Goal: Check status: Check status

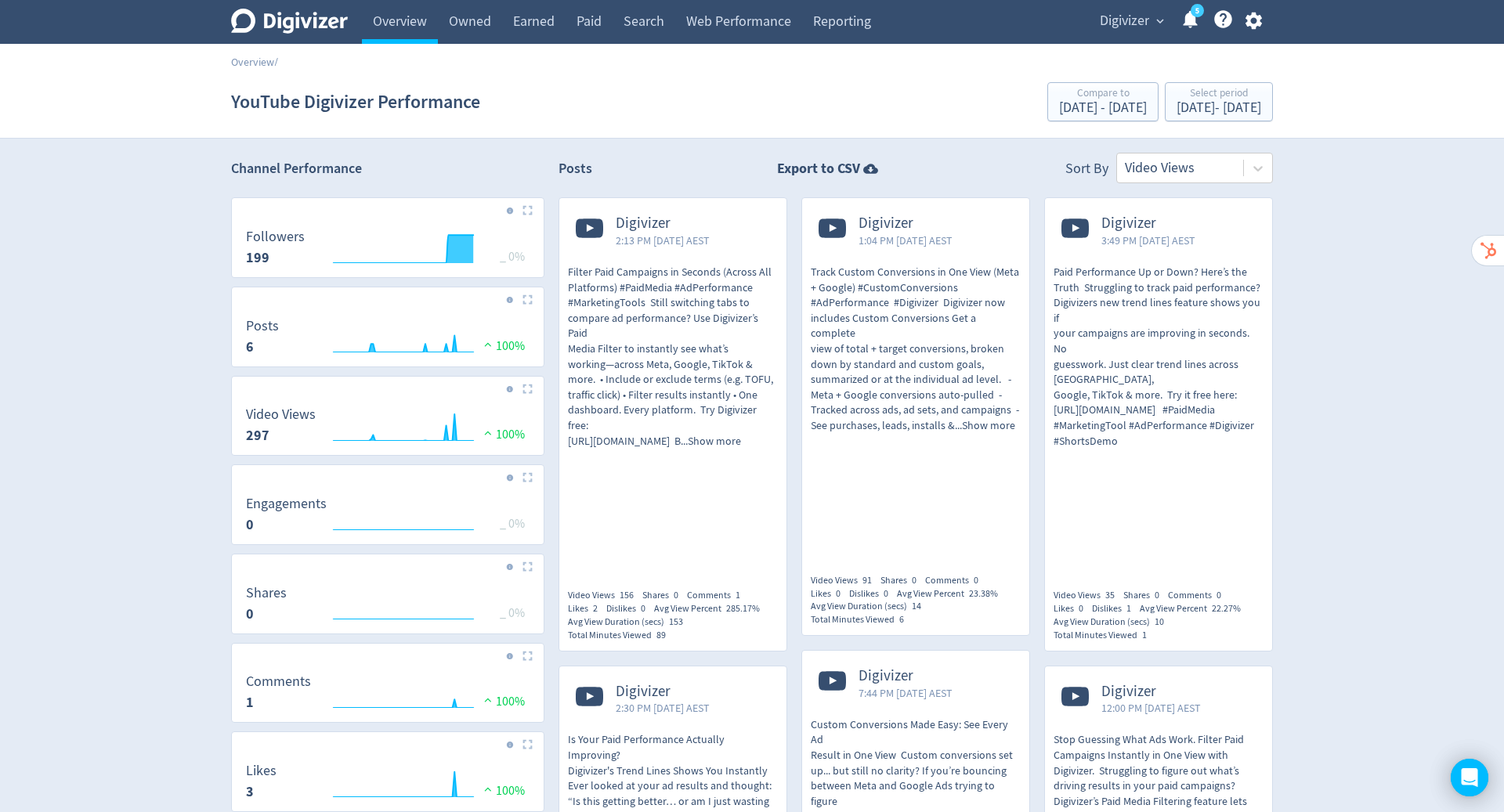
click at [1127, 22] on span "Digivizer" at bounding box center [1124, 22] width 49 height 25
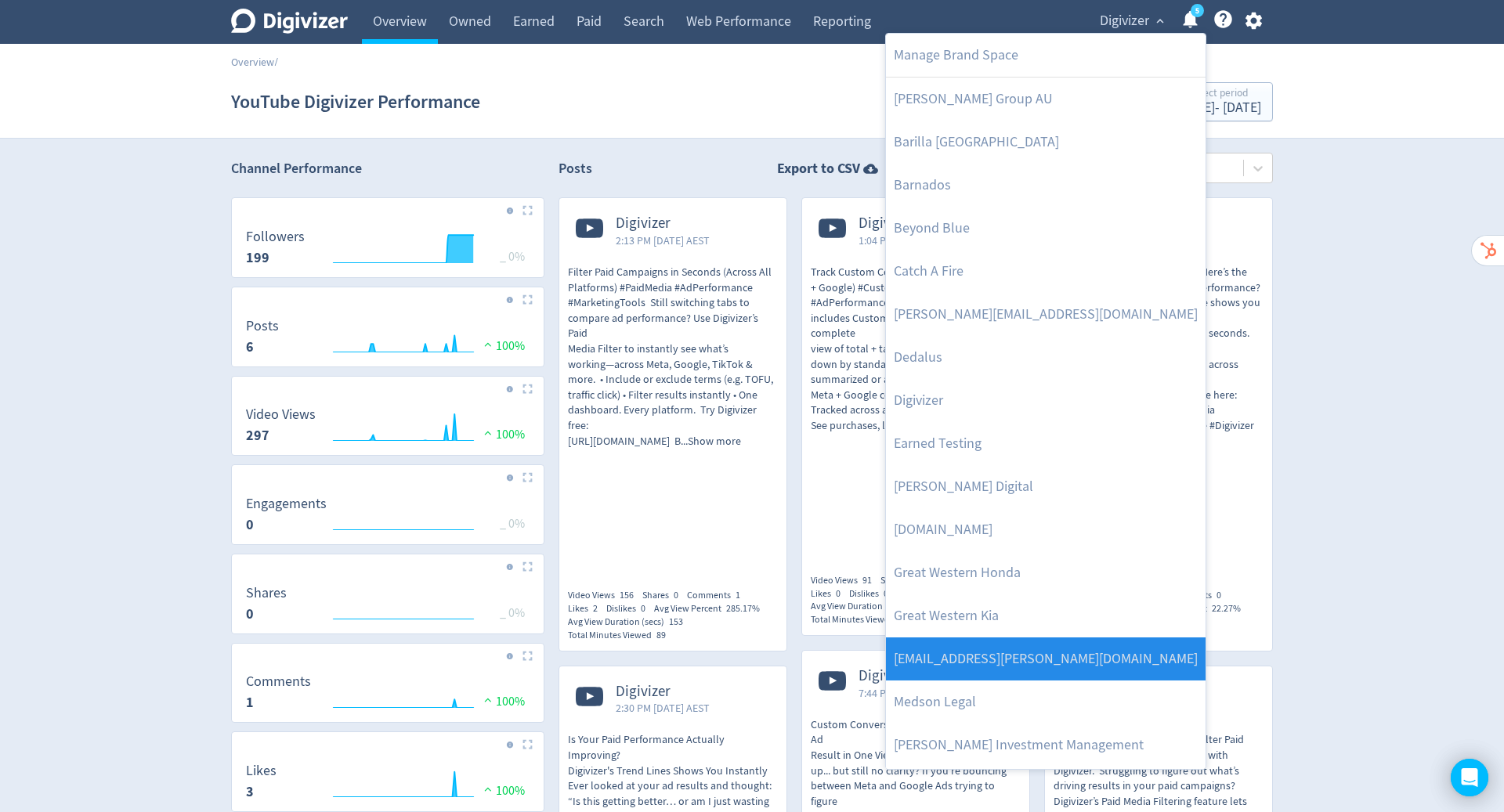
click at [1129, 659] on link "[EMAIL_ADDRESS][PERSON_NAME][DOMAIN_NAME]" at bounding box center [1045, 659] width 319 height 43
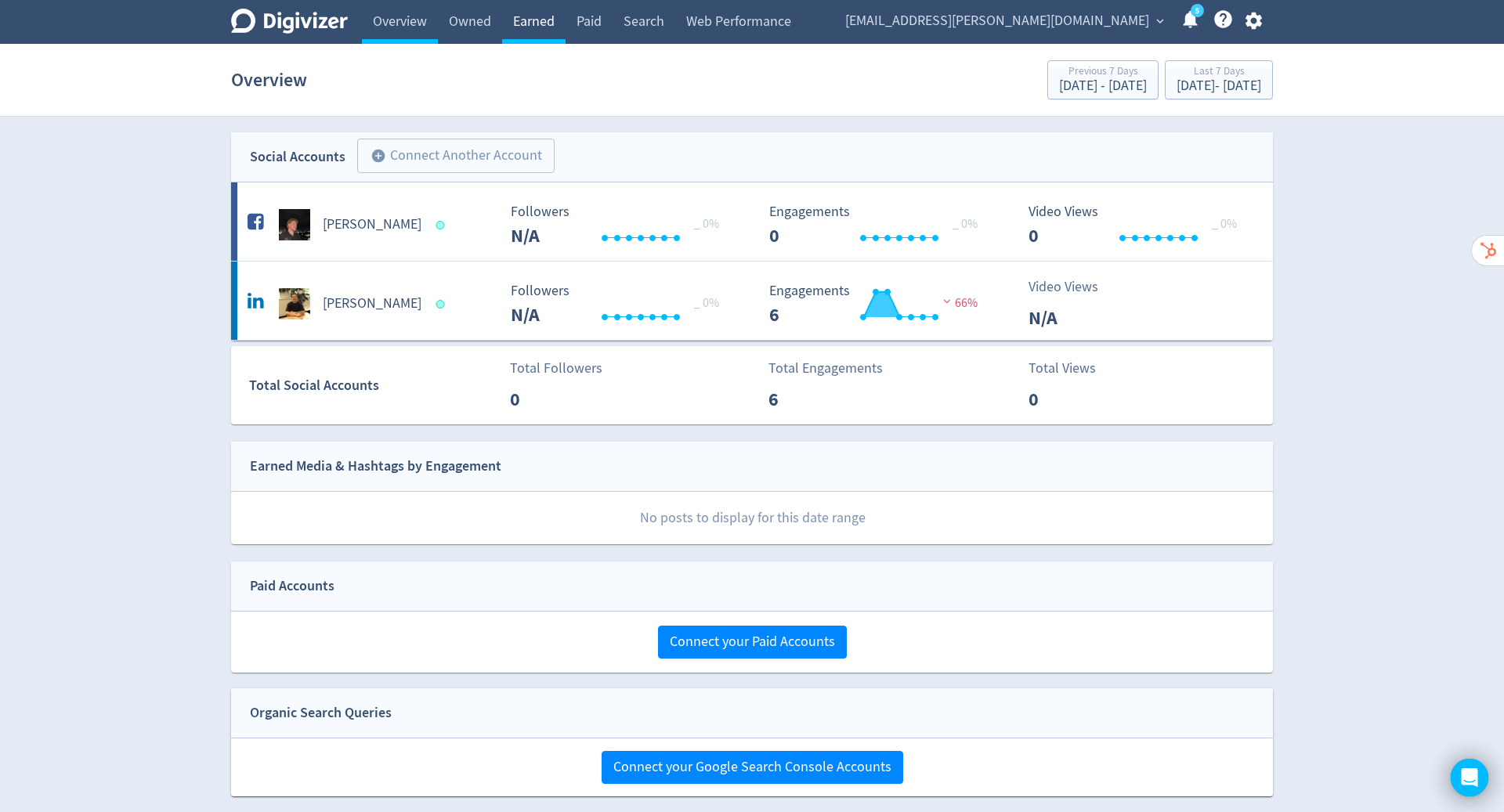
click at [542, 27] on link "Earned" at bounding box center [533, 22] width 64 height 44
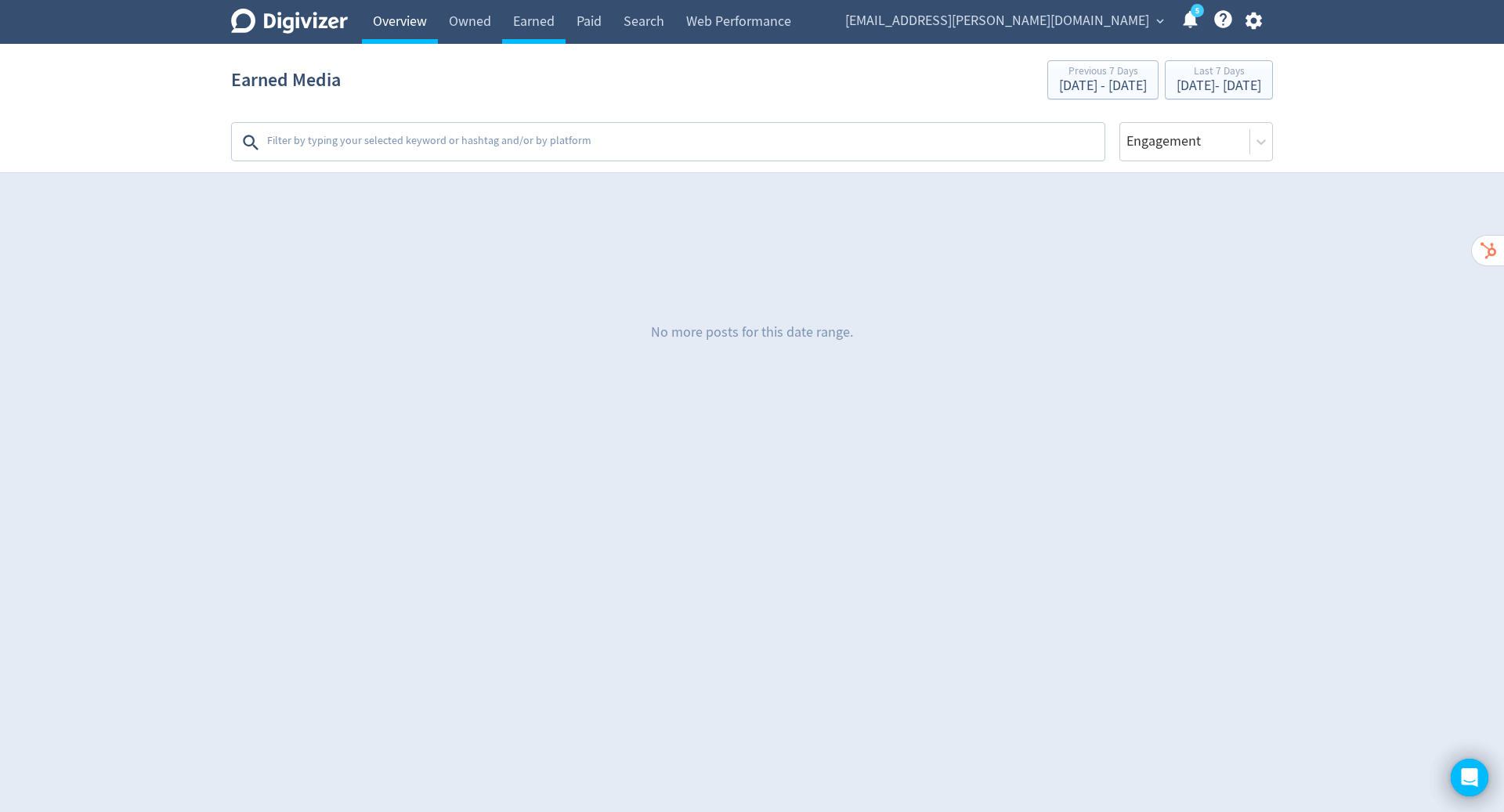
click at [403, 21] on link "Overview" at bounding box center [400, 22] width 76 height 44
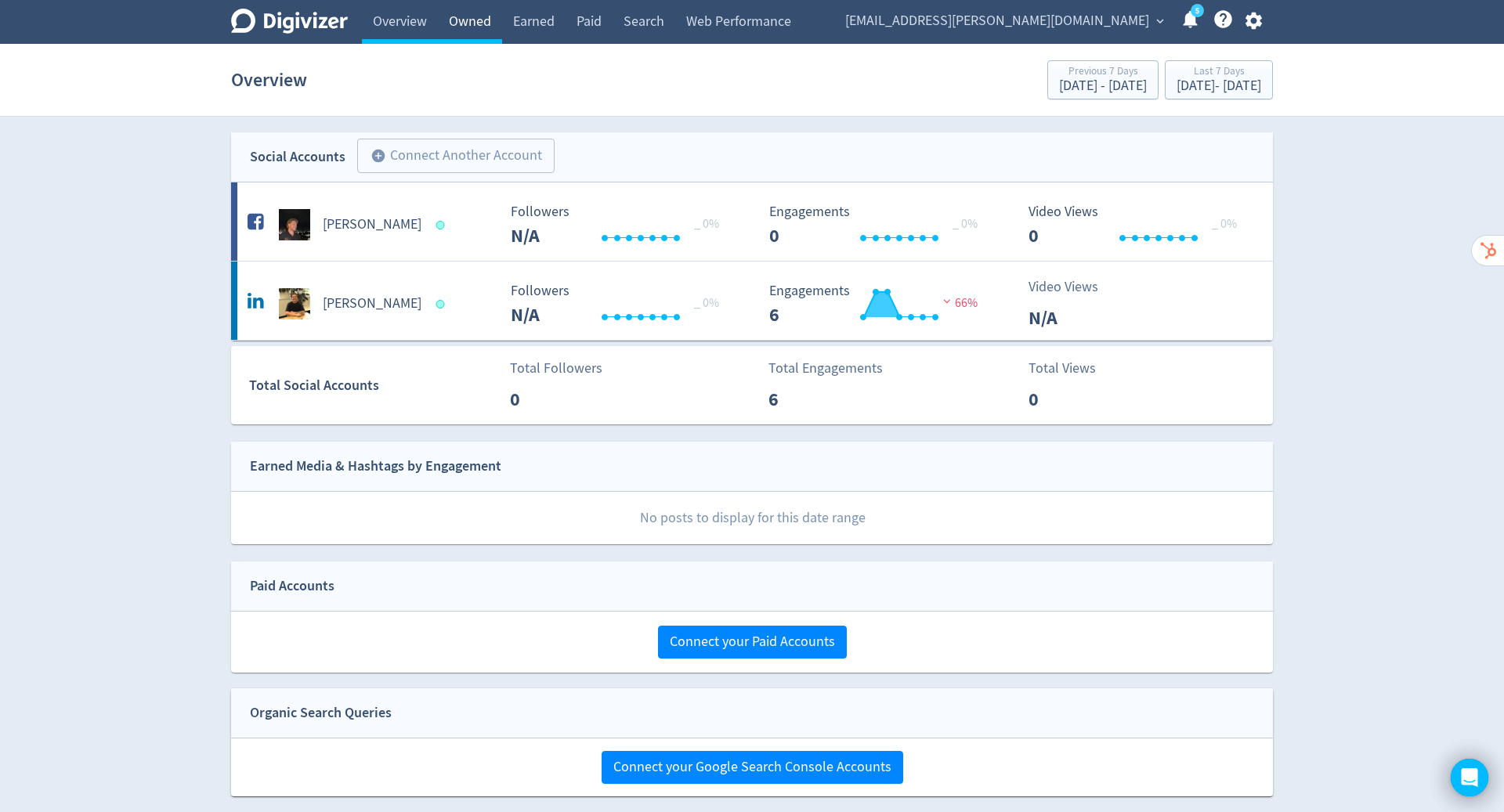
click at [489, 29] on link "Owned" at bounding box center [470, 22] width 65 height 44
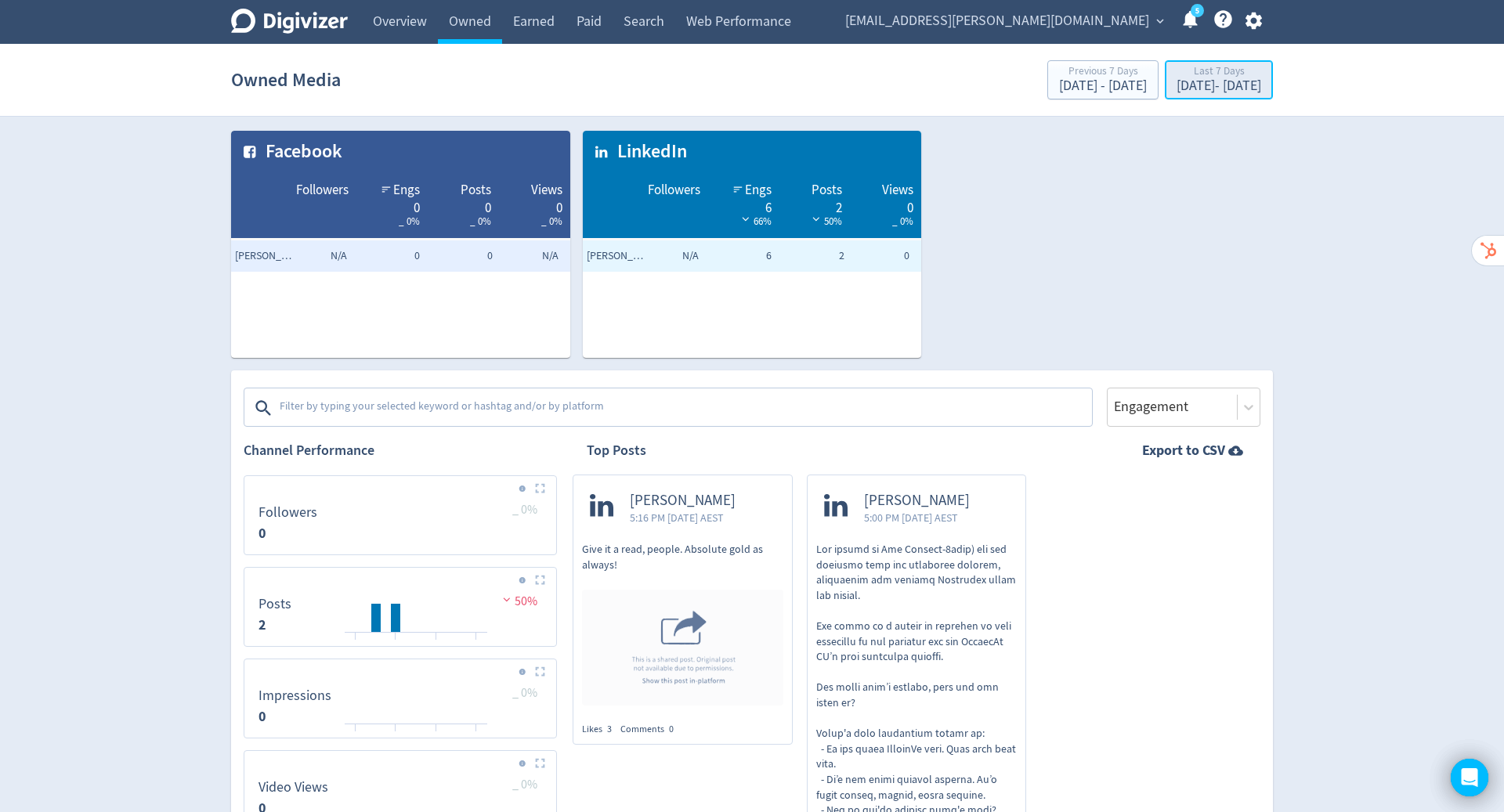
click at [1177, 72] on div "Last 7 Days" at bounding box center [1219, 72] width 84 height 14
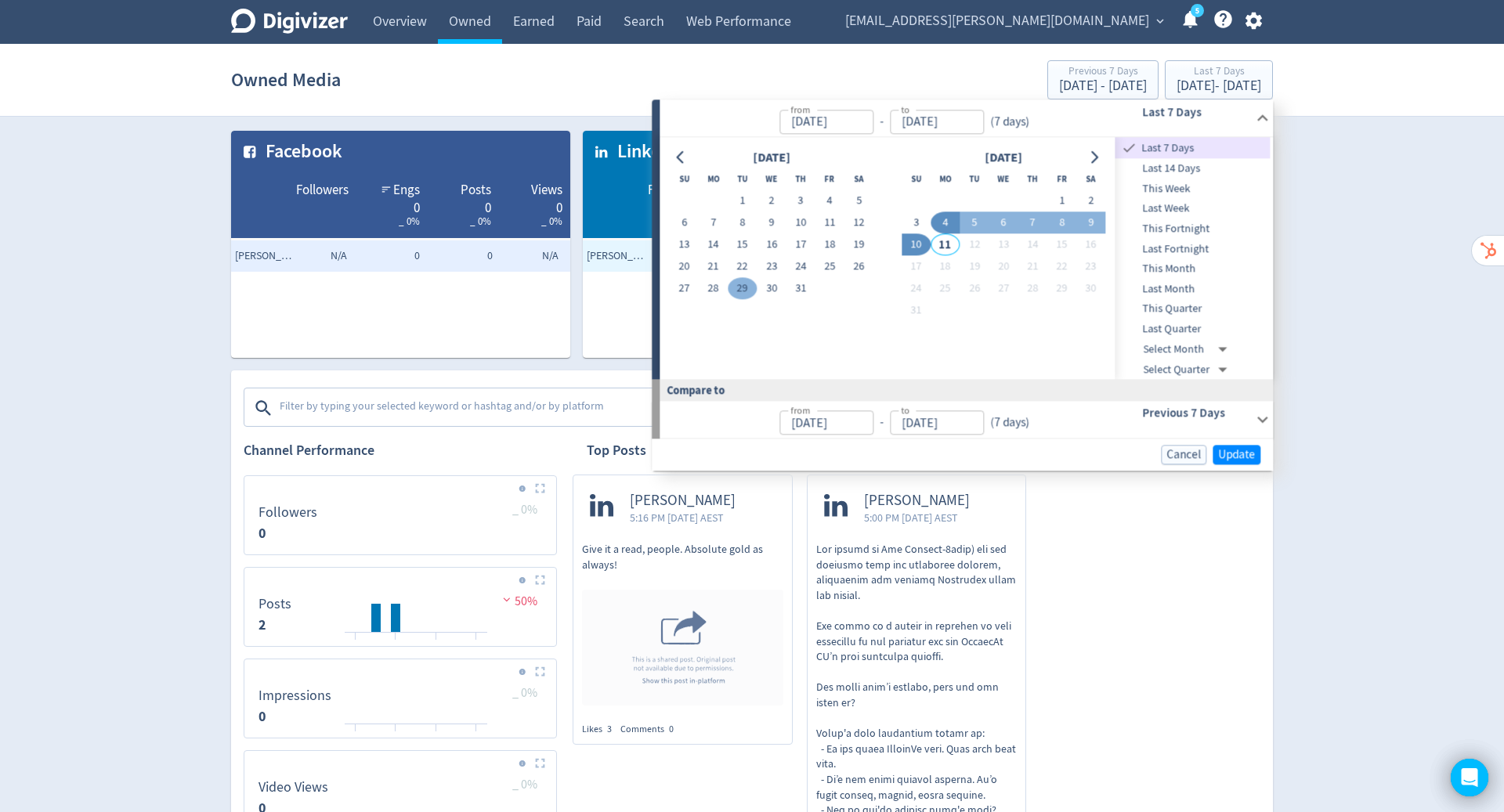
click at [743, 290] on button "29" at bounding box center [743, 289] width 29 height 22
type input "[DATE]"
click at [915, 250] on button "10" at bounding box center [916, 245] width 29 height 22
type input "[DATE]"
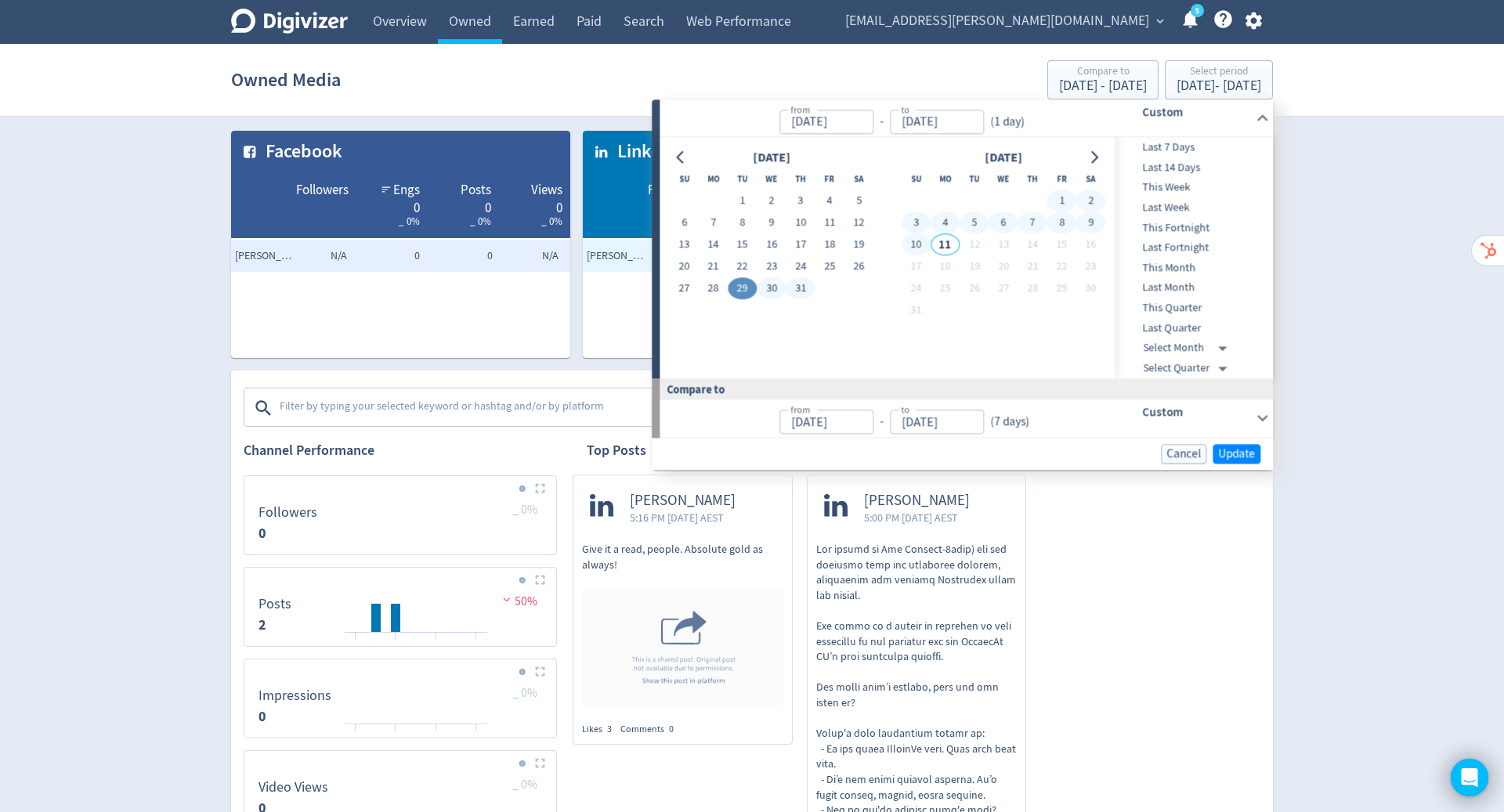
type input "[DATE]"
click at [1246, 458] on span "Update" at bounding box center [1237, 454] width 37 height 12
